Goal: Task Accomplishment & Management: Use online tool/utility

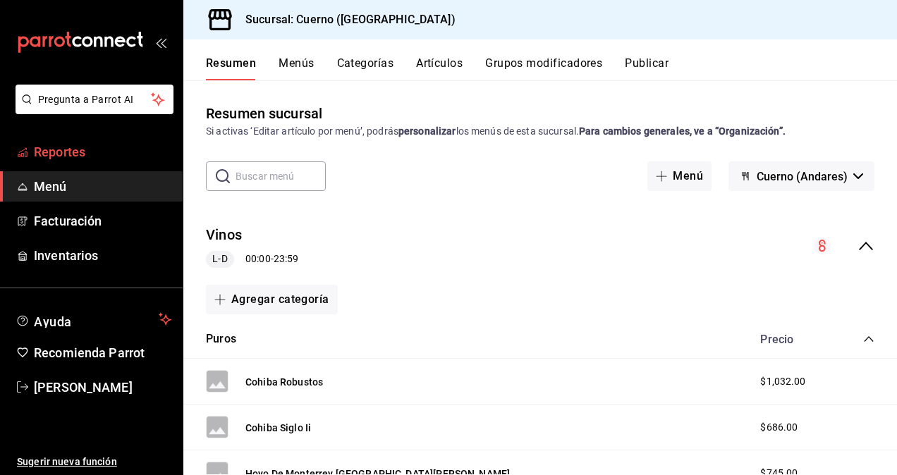
click at [99, 157] on span "Reportes" at bounding box center [102, 151] width 137 height 19
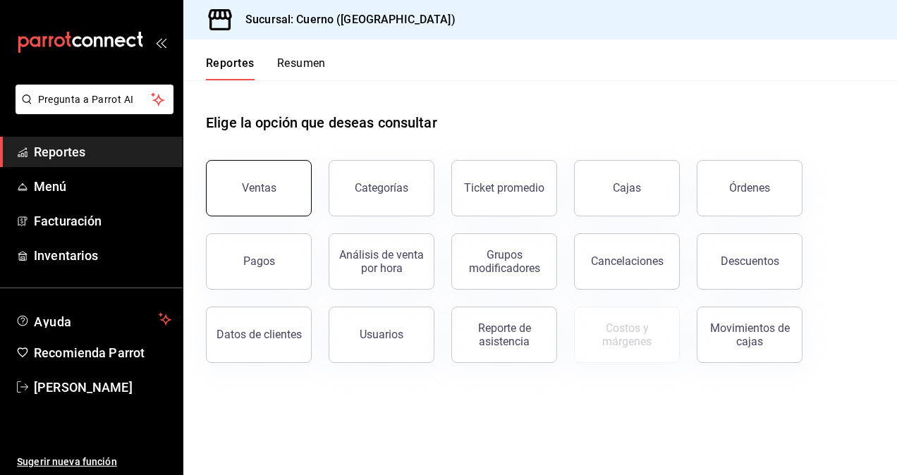
click at [252, 187] on div "Ventas" at bounding box center [259, 187] width 35 height 13
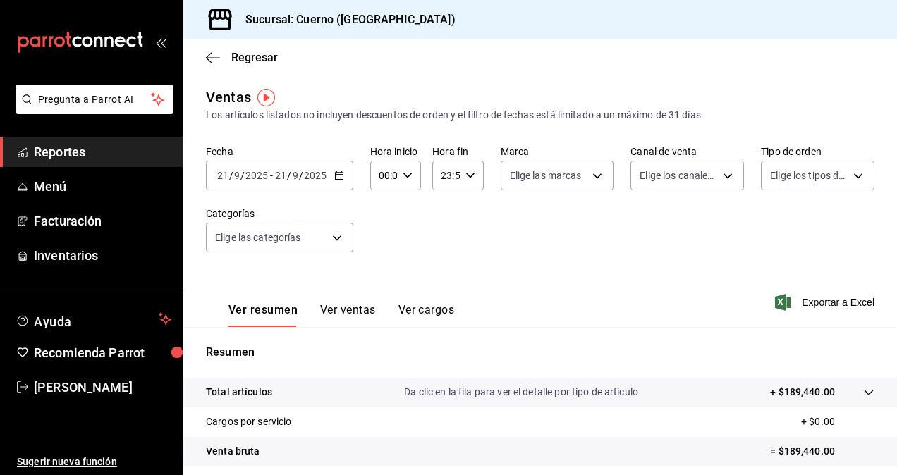
click at [340, 173] on icon "button" at bounding box center [339, 176] width 10 height 10
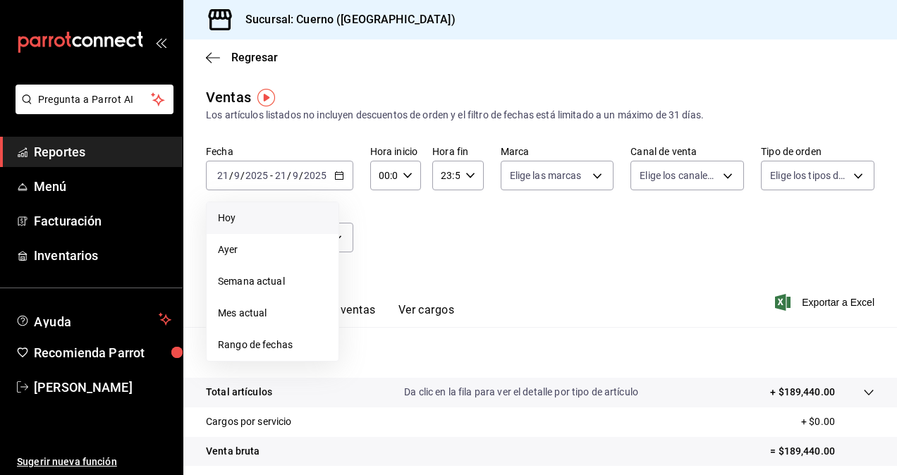
click at [265, 220] on span "Hoy" at bounding box center [272, 218] width 109 height 15
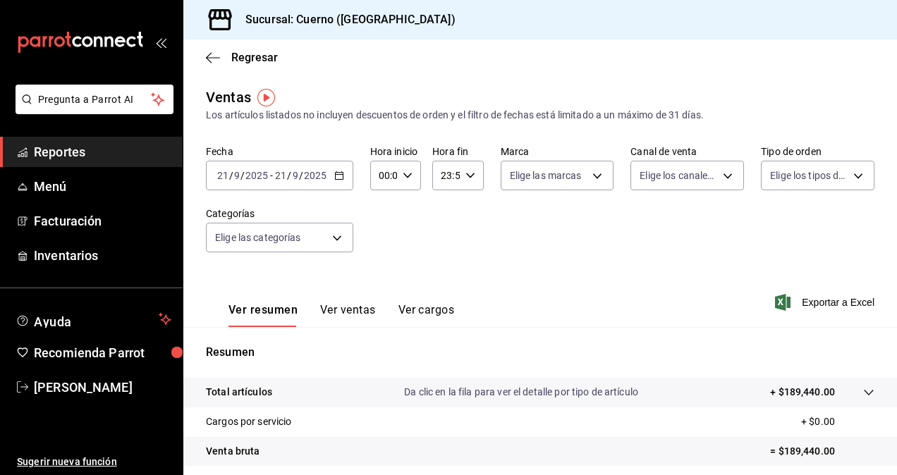
click at [338, 178] on icon "button" at bounding box center [339, 176] width 10 height 10
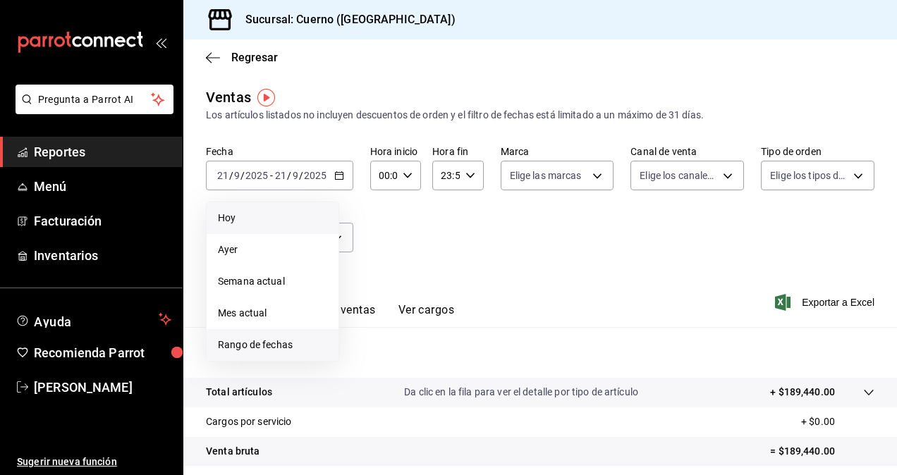
click at [234, 335] on li "Rango de fechas" at bounding box center [273, 345] width 132 height 32
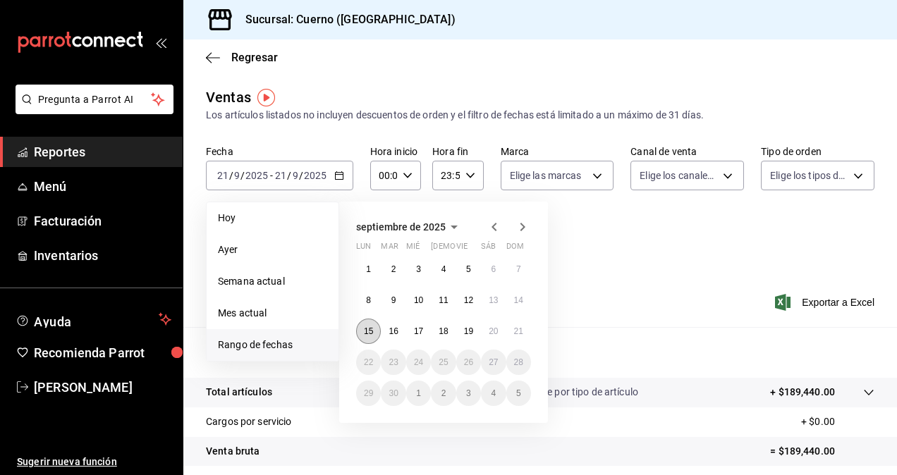
click at [372, 338] on button "15" at bounding box center [368, 331] width 25 height 25
click at [522, 335] on button "21" at bounding box center [518, 331] width 25 height 25
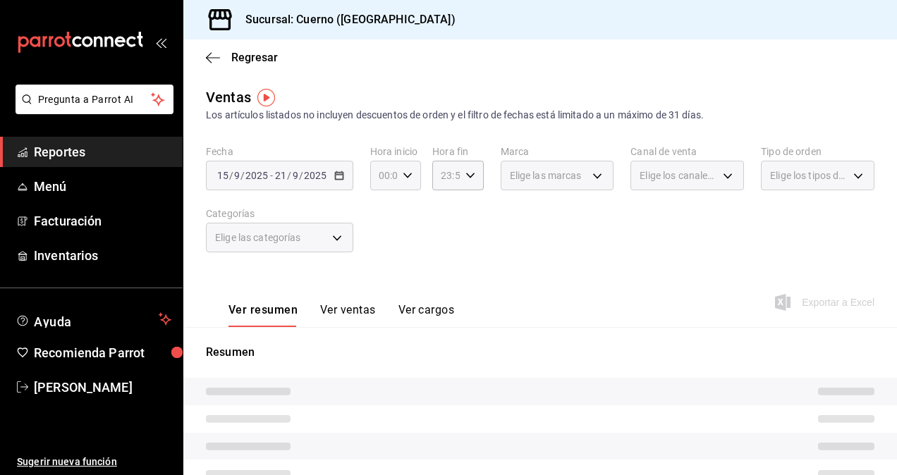
click at [406, 176] on \(Stroke\) "button" at bounding box center [407, 175] width 8 height 5
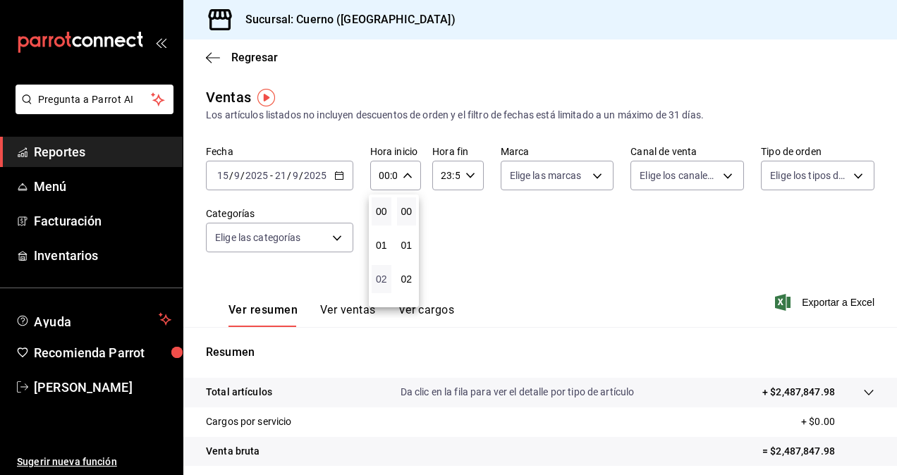
click at [383, 281] on span "02" at bounding box center [381, 278] width 3 height 11
type input "02:00"
click at [383, 281] on button "05" at bounding box center [381, 268] width 20 height 28
type input "05:00"
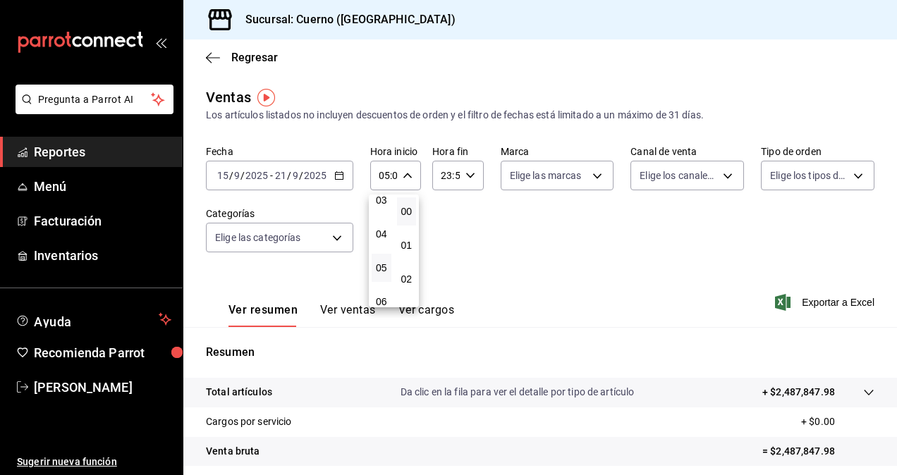
click at [466, 170] on div at bounding box center [448, 237] width 897 height 475
click at [466, 170] on div "23:59 Hora fin" at bounding box center [457, 176] width 51 height 30
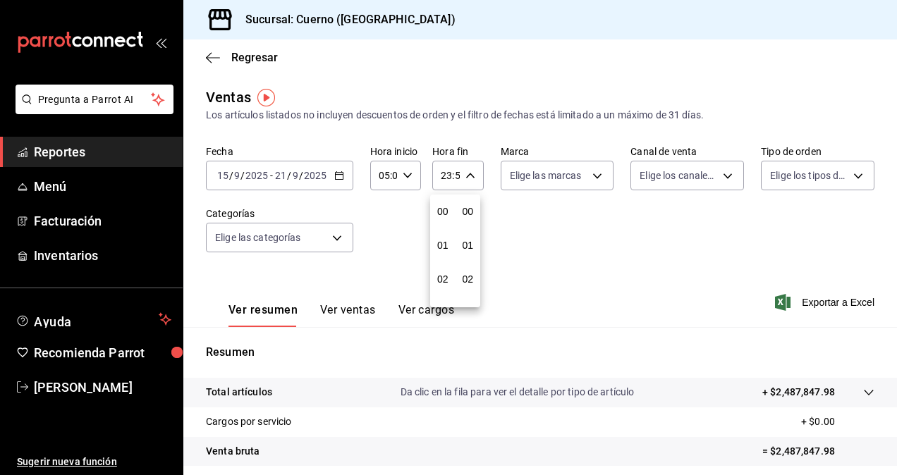
scroll to position [1917, 0]
click at [441, 254] on span "22" at bounding box center [442, 256] width 3 height 11
type input "22:59"
click at [438, 254] on button "05" at bounding box center [443, 245] width 20 height 28
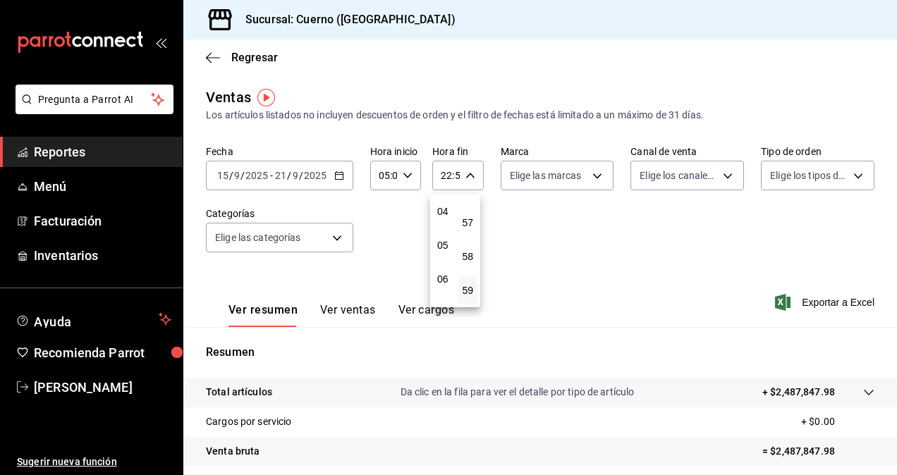
type input "05:59"
click at [591, 176] on div at bounding box center [448, 237] width 897 height 475
click at [591, 176] on body "Pregunta a Parrot AI Reportes Menú Facturación Inventarios Ayuda Recomienda Par…" at bounding box center [448, 237] width 897 height 475
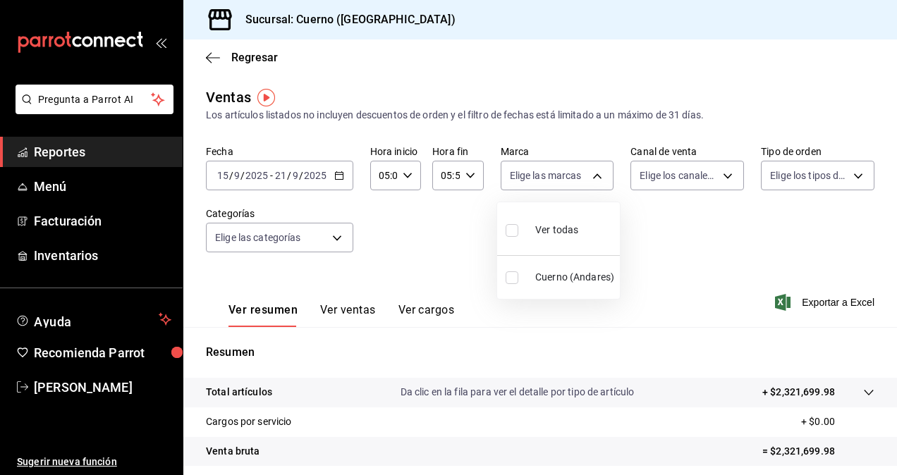
click at [555, 229] on span "Ver todas" at bounding box center [556, 230] width 43 height 15
type input "c9e961b9-bc29-480f-a65c-324ff110f526"
checkbox input "true"
click at [719, 177] on div at bounding box center [448, 237] width 897 height 475
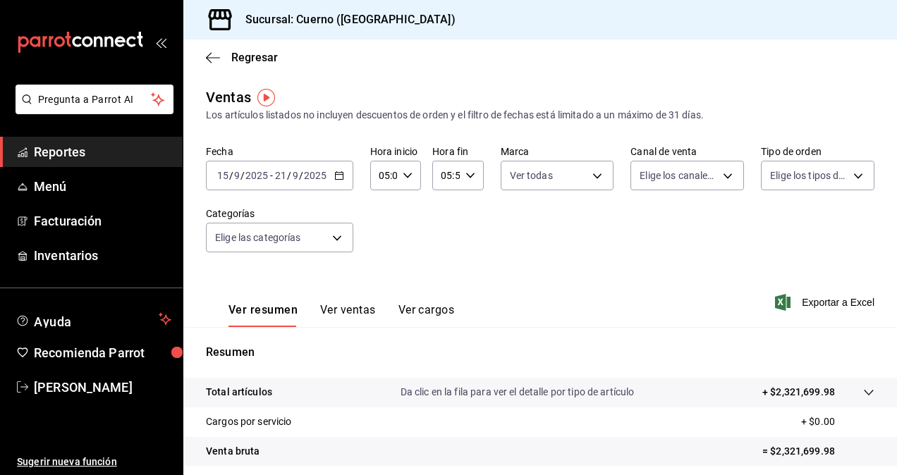
click at [719, 177] on body "Pregunta a Parrot AI Reportes Menú Facturación Inventarios Ayuda Recomienda Par…" at bounding box center [448, 237] width 897 height 475
click at [678, 230] on span "Ver todos" at bounding box center [684, 230] width 43 height 15
type input "PARROT,UBER_EATS,RAPPI,DIDI_FOOD,ONLINE"
checkbox input "true"
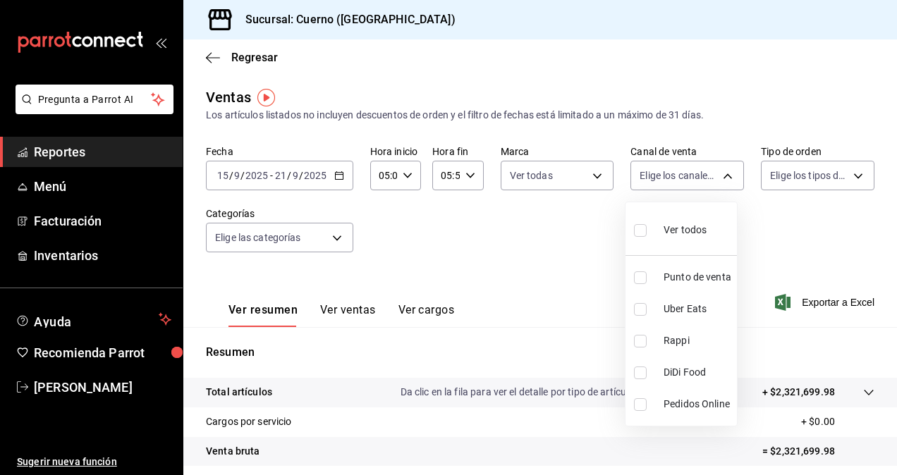
checkbox input "true"
click at [847, 175] on div at bounding box center [448, 237] width 897 height 475
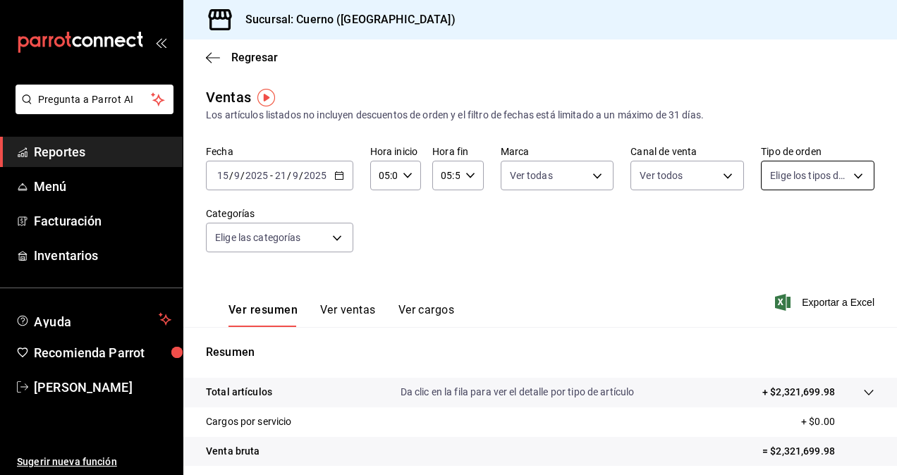
click at [846, 176] on body "Pregunta a Parrot AI Reportes Menú Facturación Inventarios Ayuda Recomienda Par…" at bounding box center [448, 237] width 897 height 475
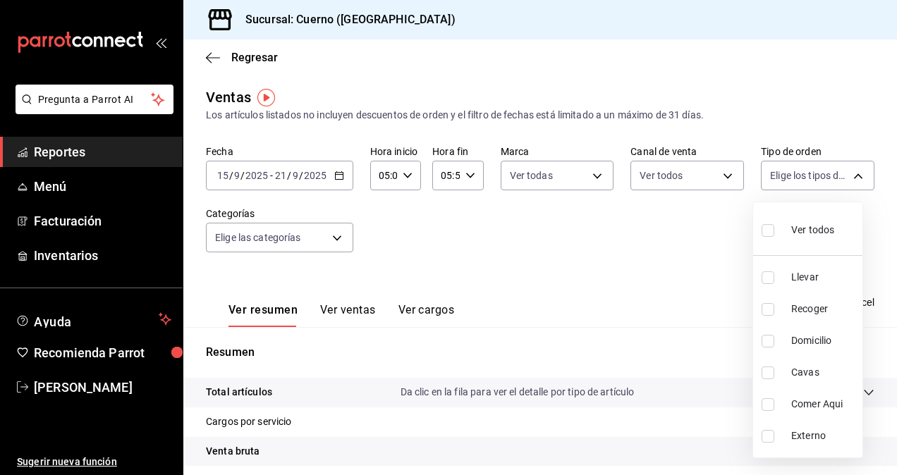
click at [799, 226] on span "Ver todos" at bounding box center [812, 230] width 43 height 15
type input "dfbf6a66-9e2c-4531-8c07-cb6fdb35851c,965fb10a-4951-4111-90b6-db3caf29f93a,2f3c6…"
checkbox input "true"
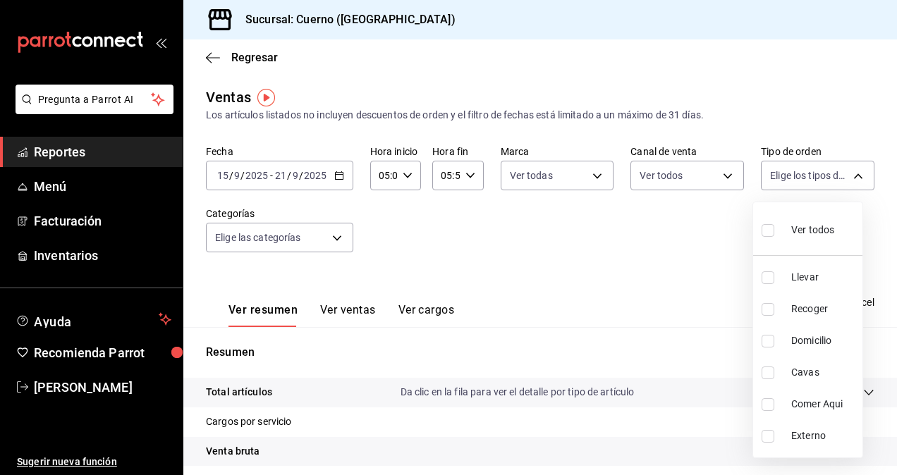
checkbox input "true"
click at [336, 238] on div at bounding box center [448, 237] width 897 height 475
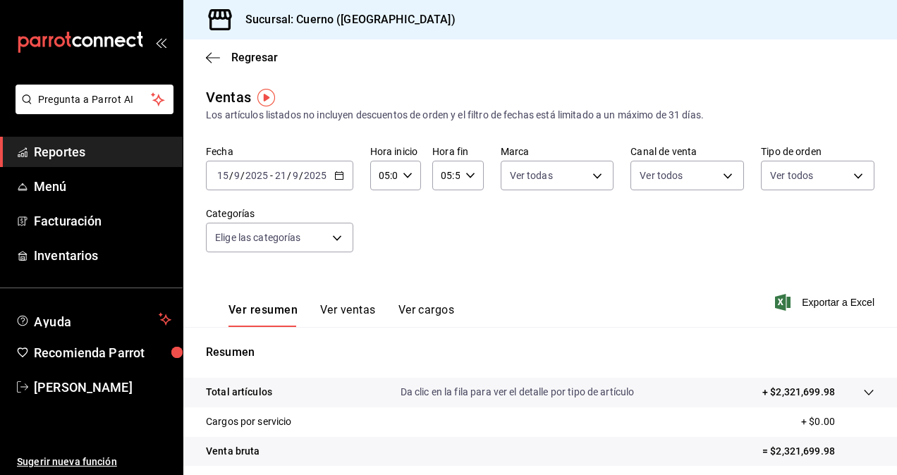
click at [336, 238] on body "Pregunta a Parrot AI Reportes Menú Facturación Inventarios Ayuda Recomienda Par…" at bounding box center [448, 237] width 897 height 475
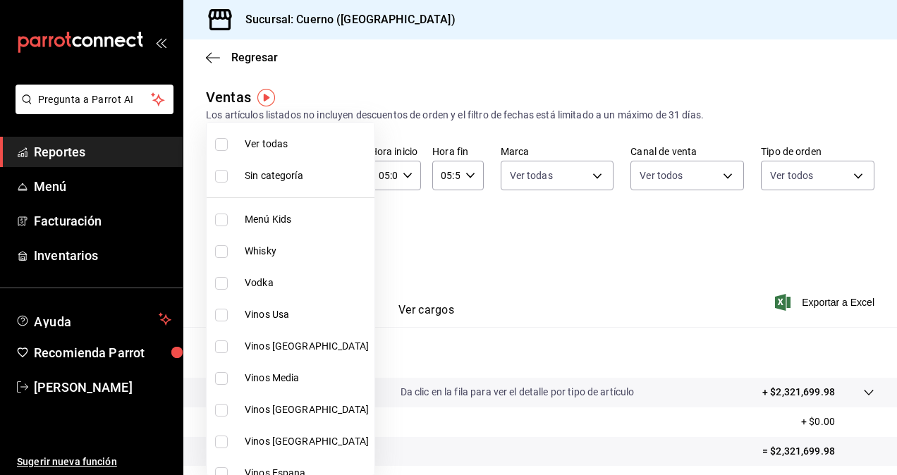
click at [284, 149] on span "Ver todas" at bounding box center [307, 144] width 124 height 15
type input "a99b9eb1-d5e4-4ca6-a53e-4c42022e859a,8d843363-7b8b-4002-90a0-c01944697fe5,d20f9…"
checkbox input "true"
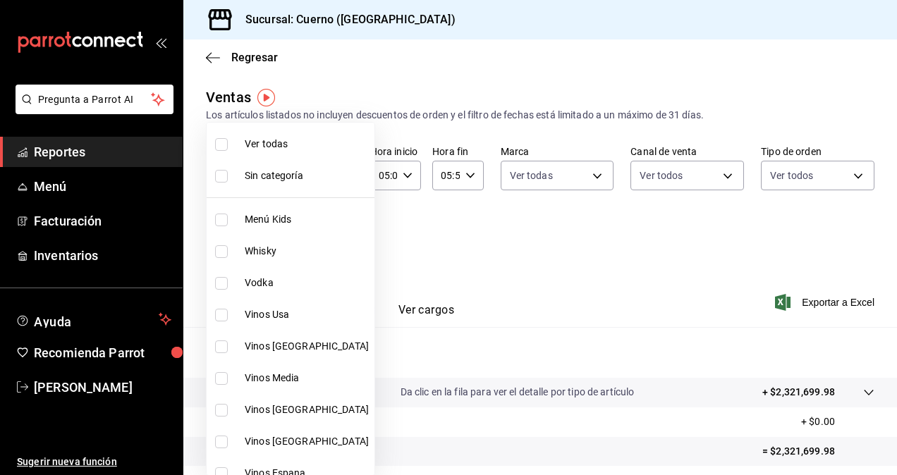
checkbox input "true"
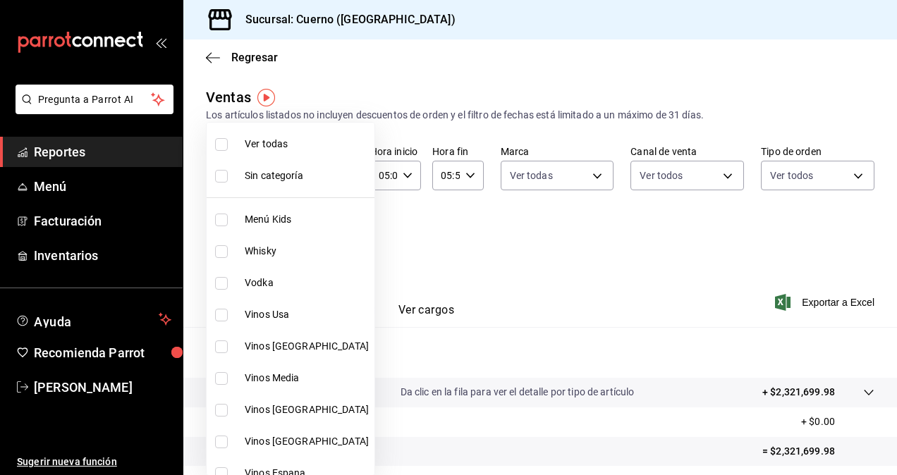
checkbox input "true"
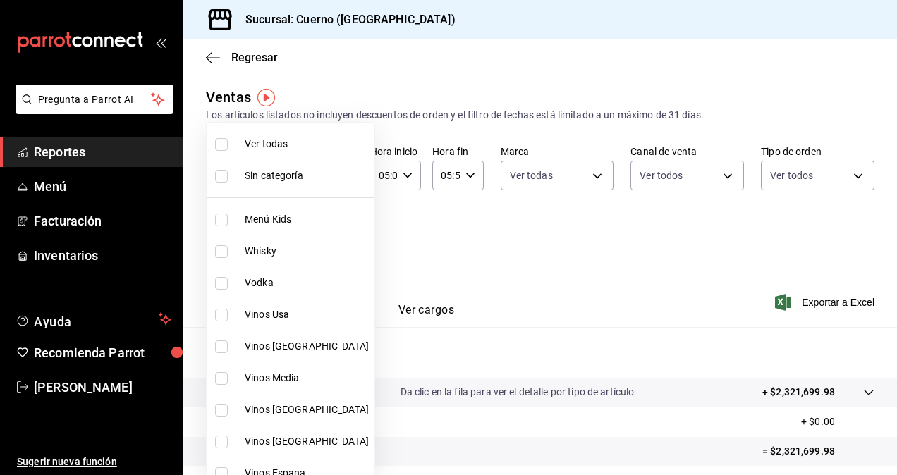
checkbox input "true"
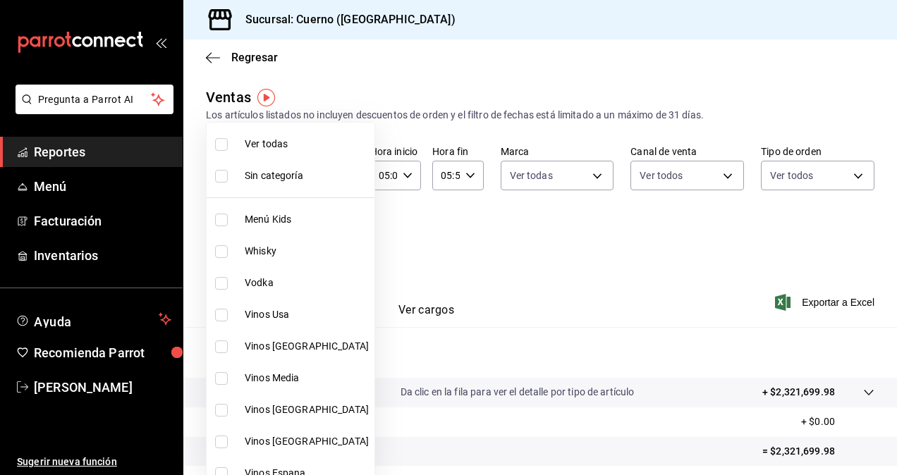
checkbox input "true"
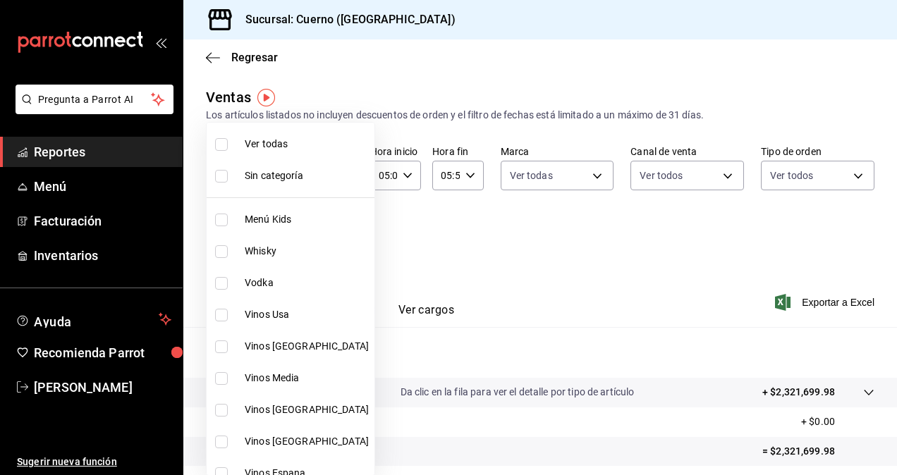
checkbox input "true"
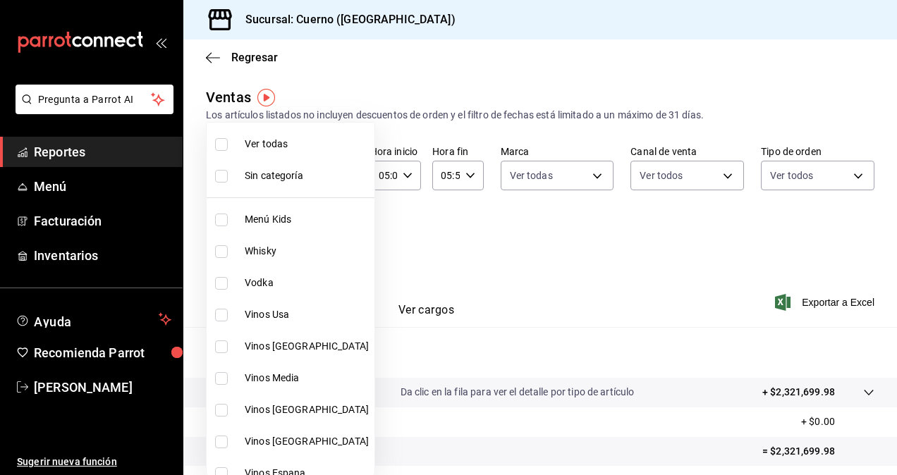
checkbox input "true"
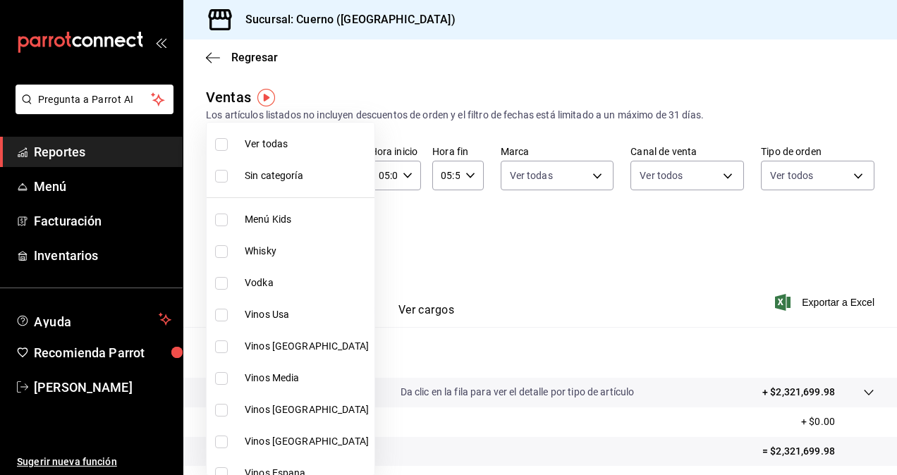
checkbox input "true"
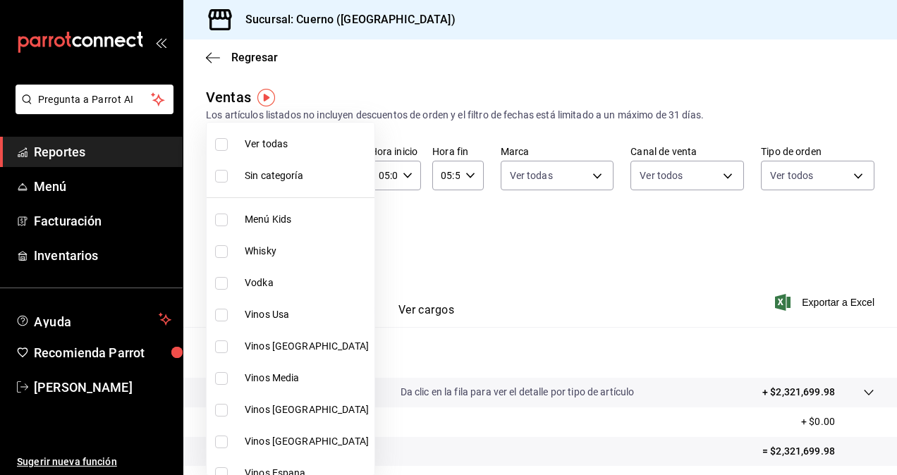
checkbox input "true"
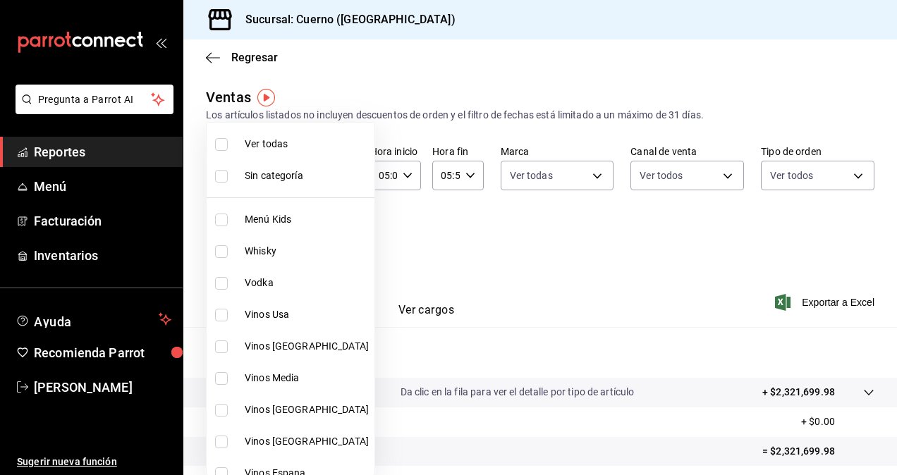
checkbox input "true"
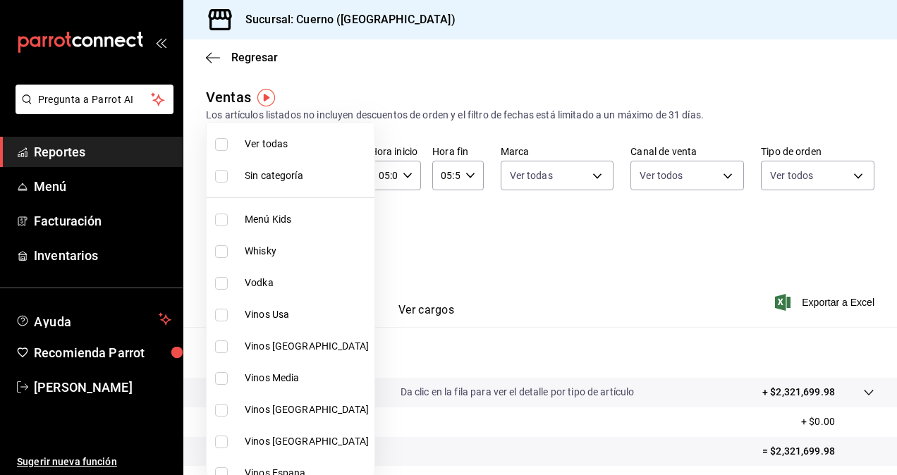
checkbox input "true"
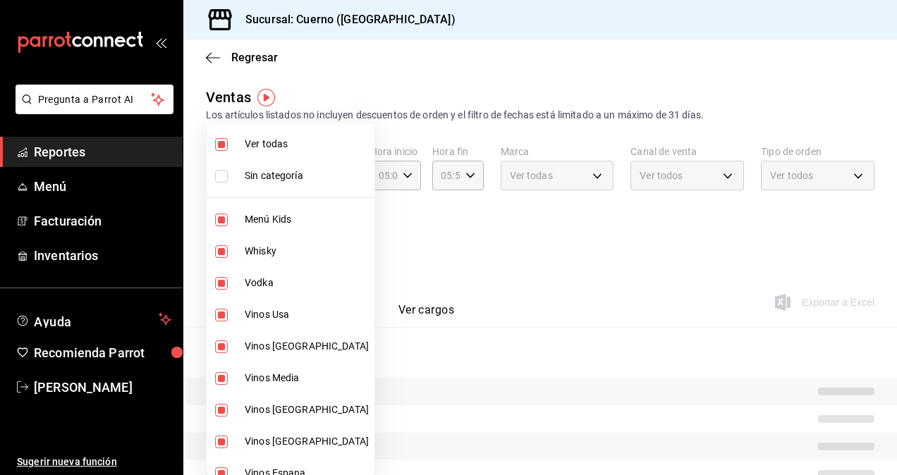
click at [789, 264] on div at bounding box center [448, 237] width 897 height 475
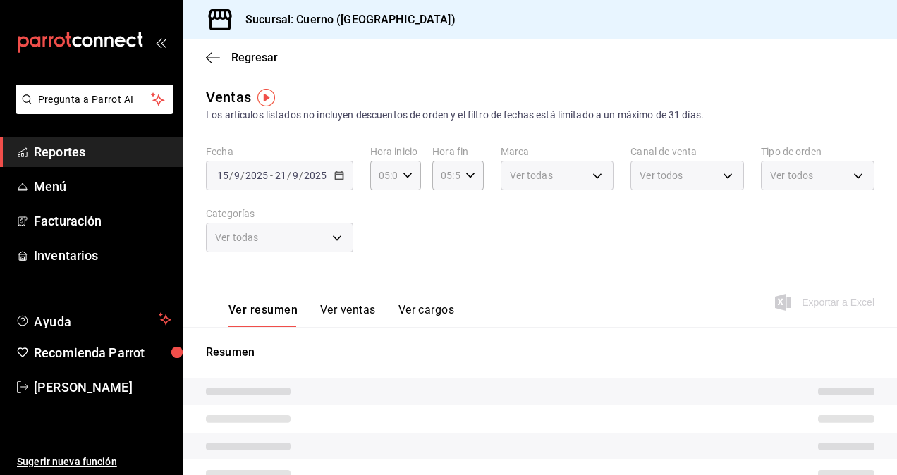
click at [811, 302] on div "Exportar a Excel" at bounding box center [825, 302] width 97 height 17
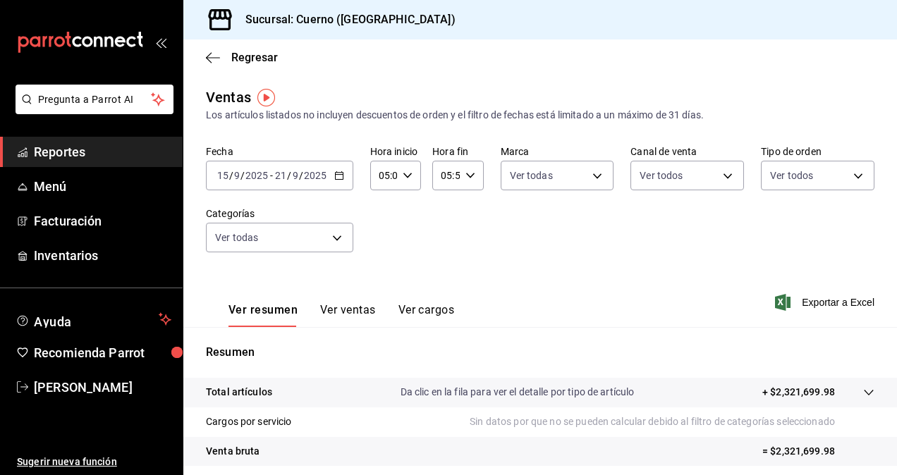
click at [811, 302] on span "Exportar a Excel" at bounding box center [825, 302] width 97 height 17
